Goal: Task Accomplishment & Management: Complete application form

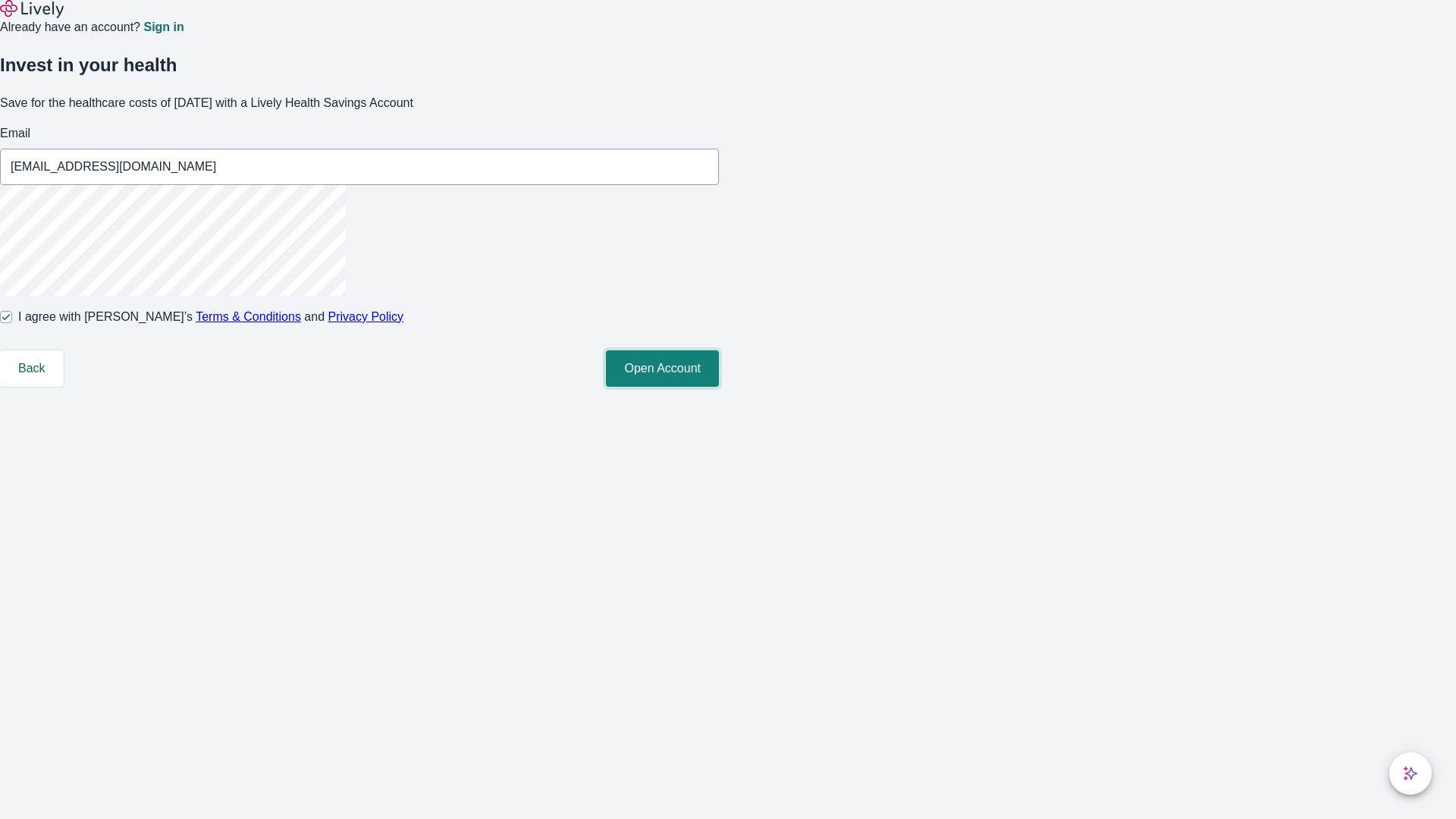
click at [719, 387] on button "Open Account" at bounding box center [662, 368] width 113 height 36
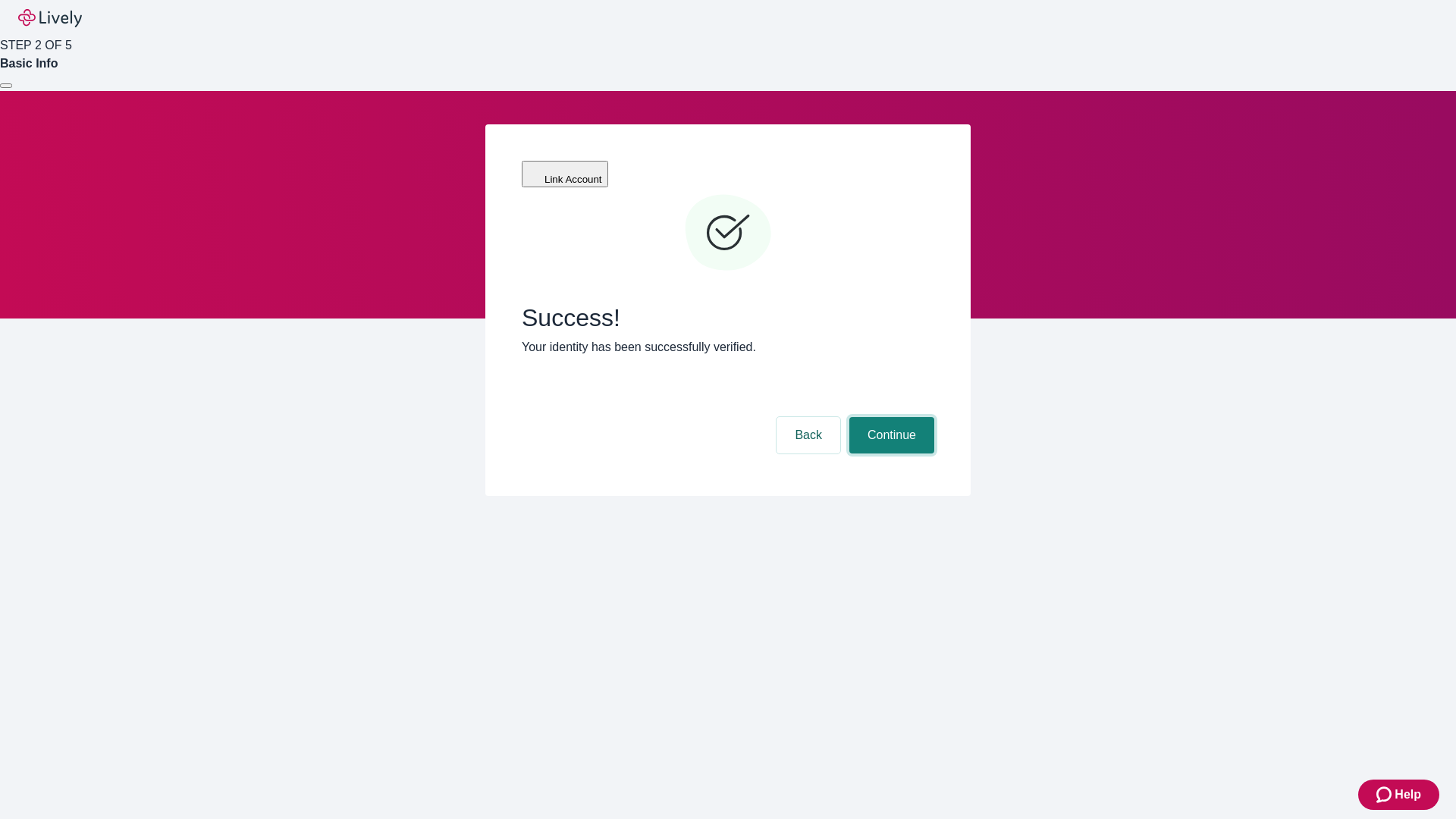
click at [890, 418] on button "Continue" at bounding box center [892, 435] width 85 height 36
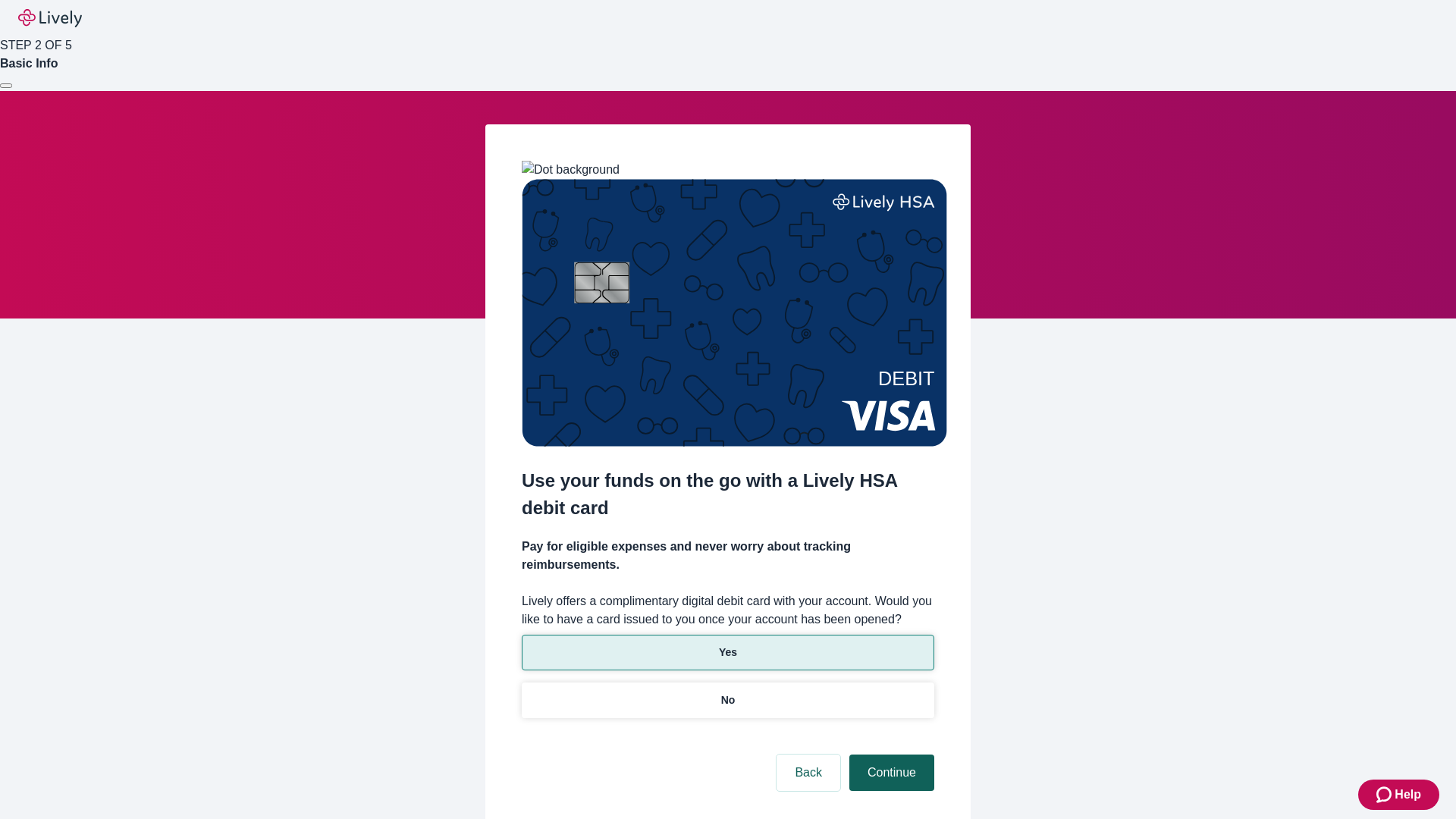
click at [727, 644] on p "Yes" at bounding box center [728, 652] width 19 height 16
click at [890, 755] on button "Continue" at bounding box center [892, 772] width 85 height 36
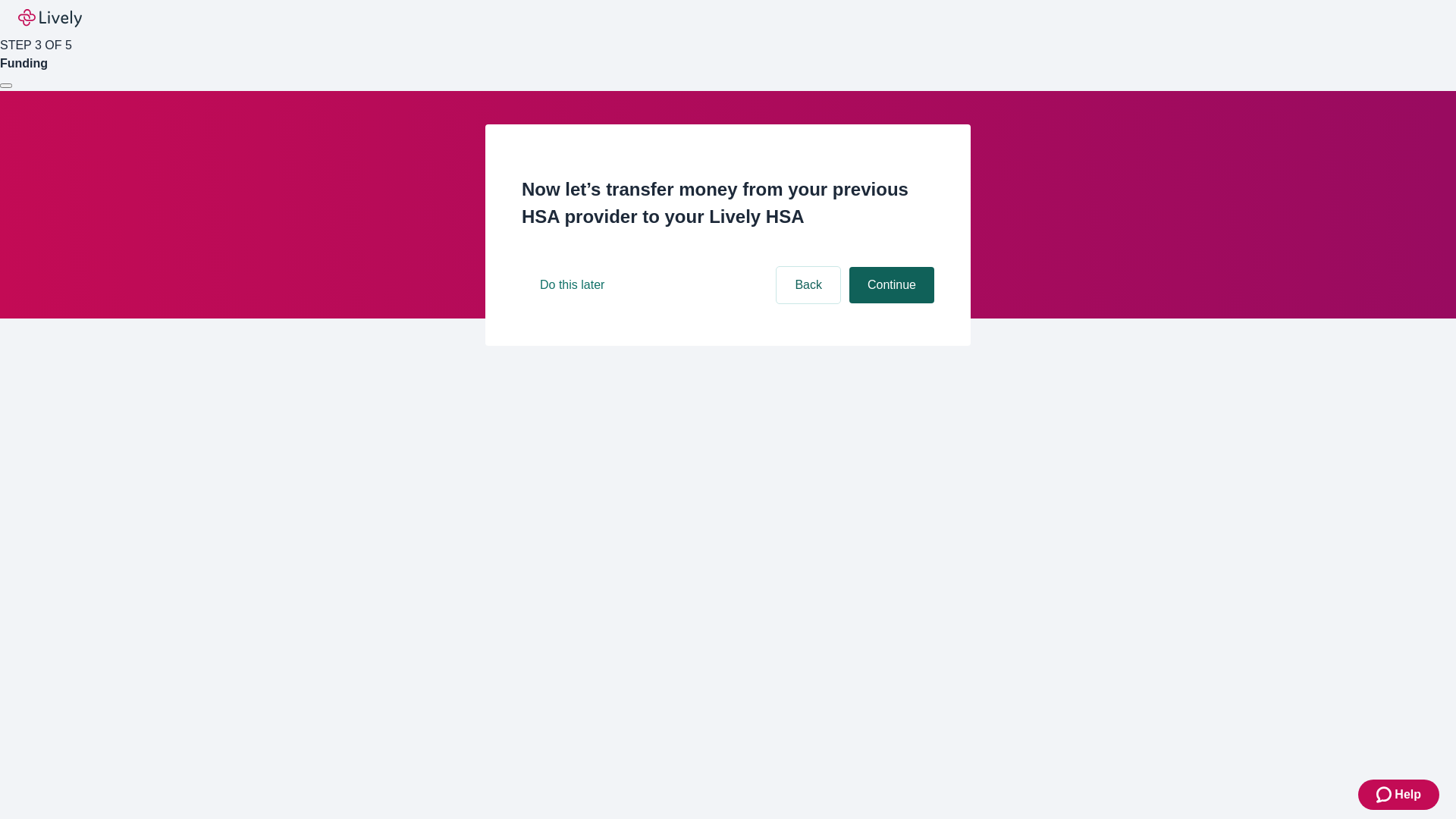
click at [890, 303] on button "Continue" at bounding box center [892, 285] width 85 height 36
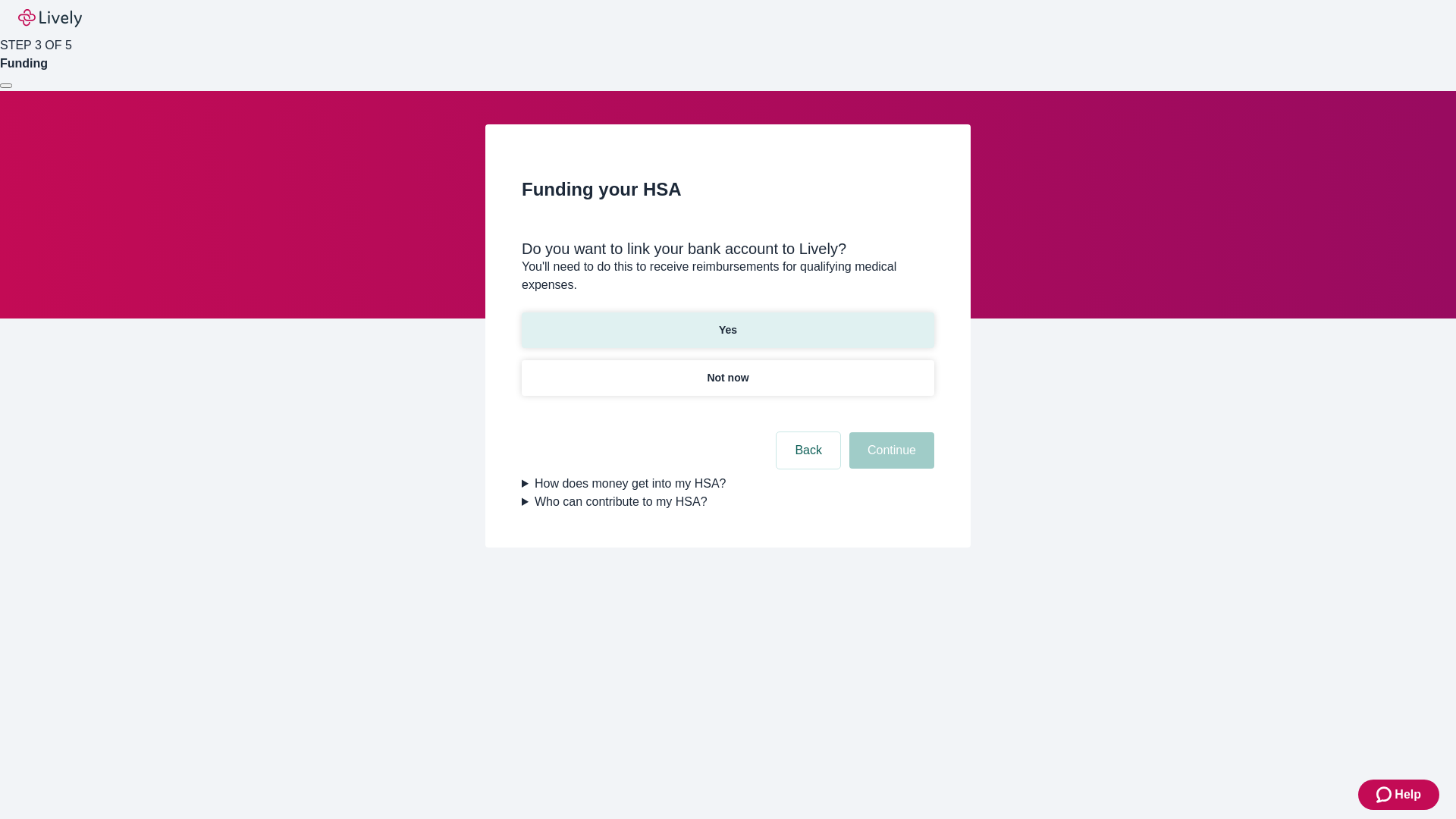
click at [727, 323] on p "Yes" at bounding box center [728, 331] width 19 height 16
click at [890, 432] on button "Continue" at bounding box center [892, 450] width 85 height 36
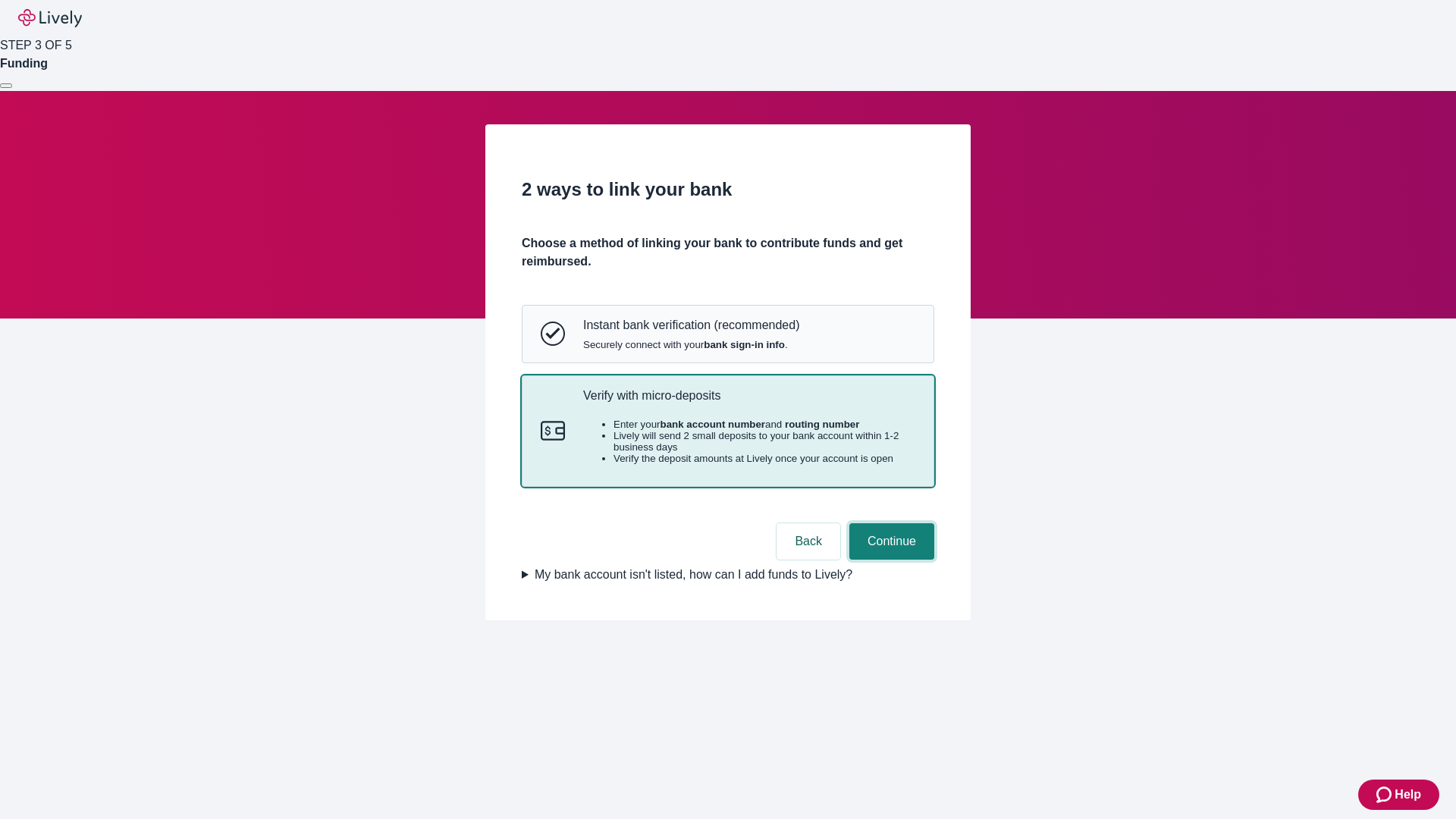
click at [890, 560] on button "Continue" at bounding box center [892, 541] width 85 height 36
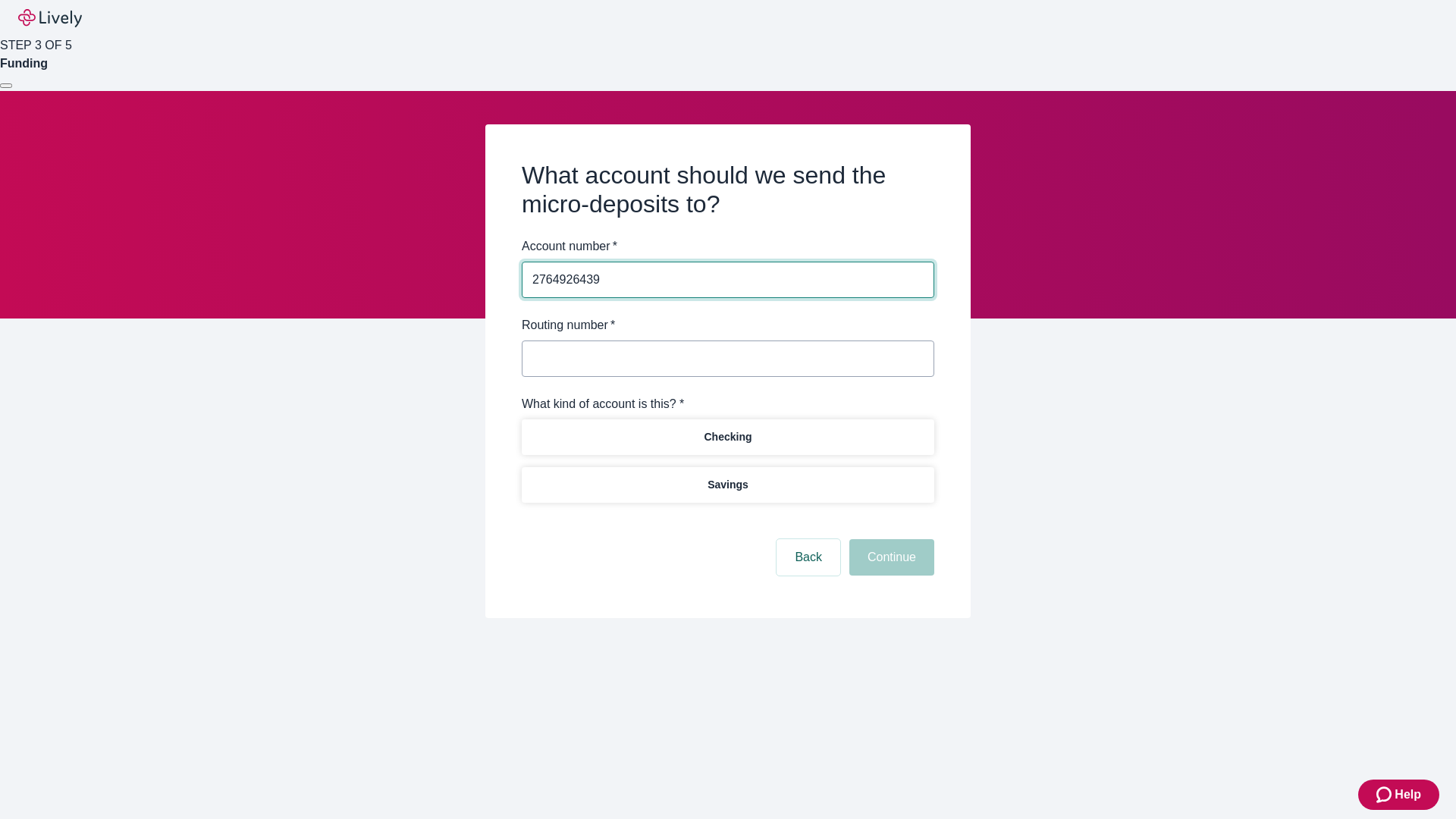
type input "2764926439"
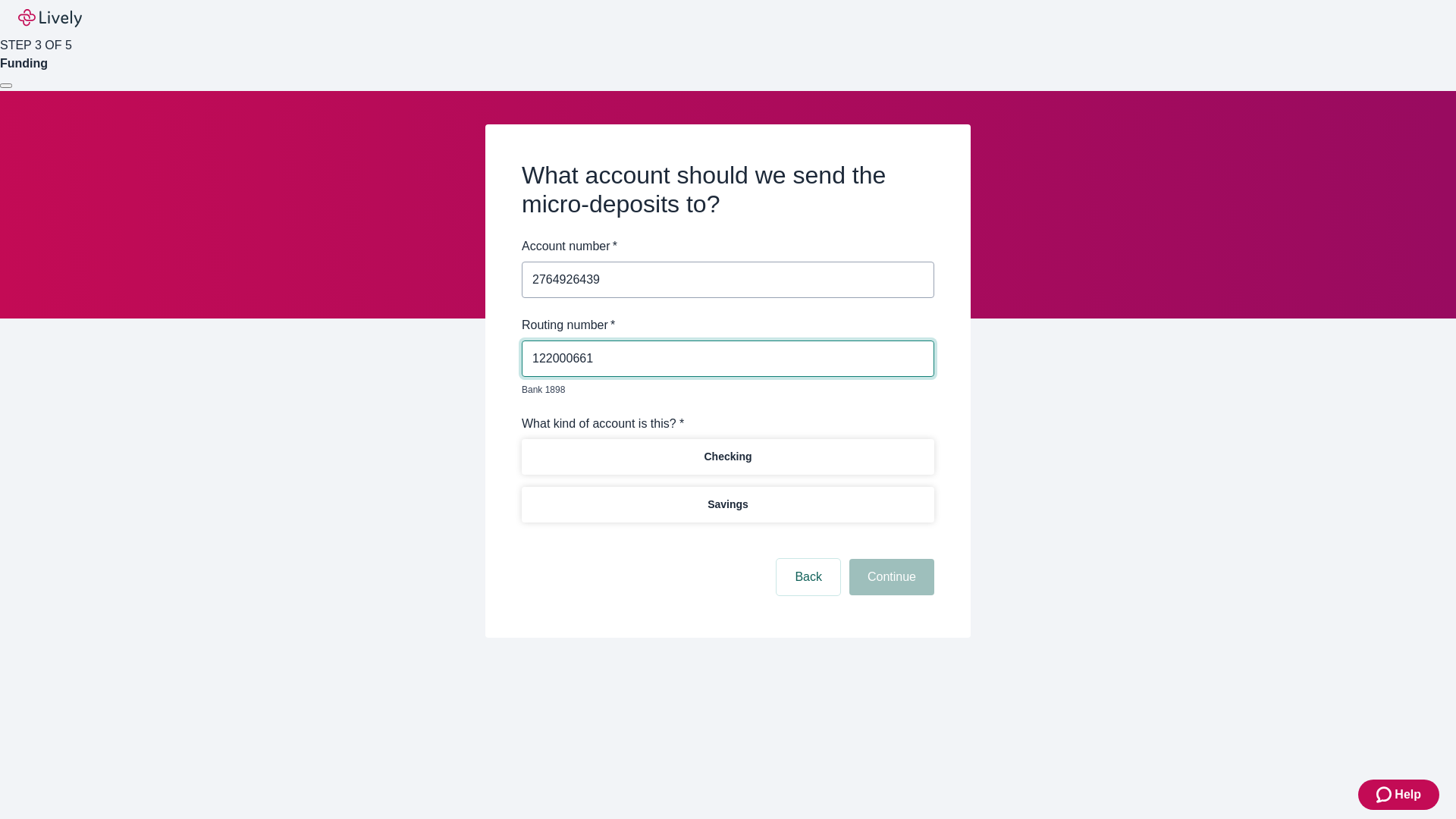
type input "122000661"
click at [727, 449] on p "Checking" at bounding box center [727, 457] width 47 height 16
click at [890, 560] on button "Continue" at bounding box center [892, 577] width 85 height 36
